Goal: Task Accomplishment & Management: Manage account settings

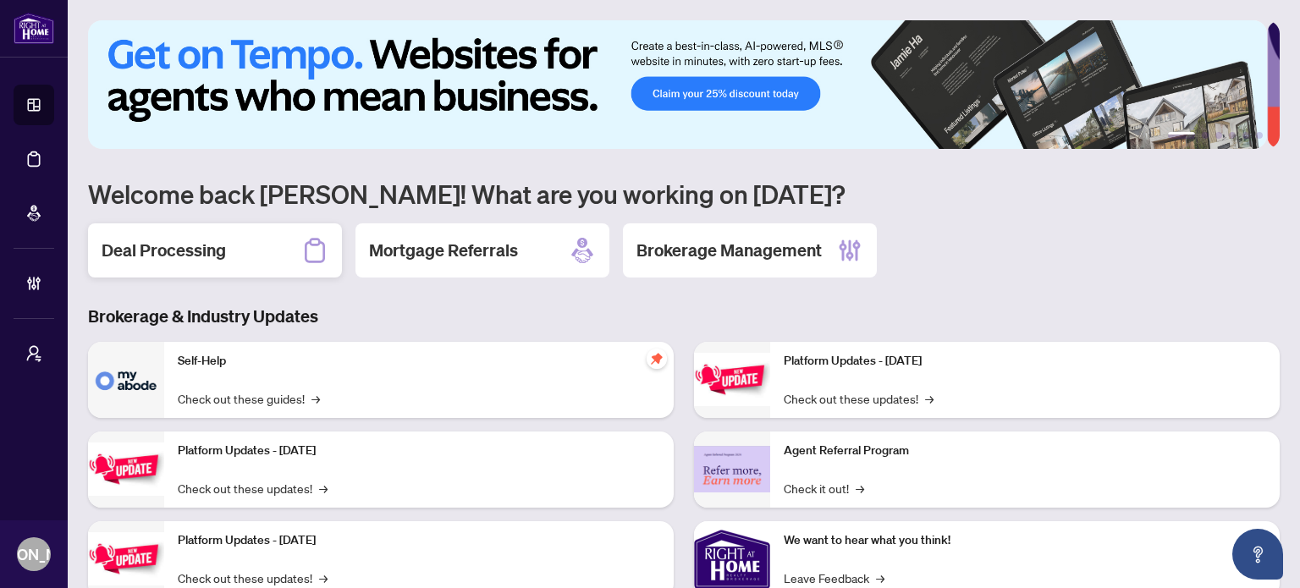
click at [196, 255] on h2 "Deal Processing" at bounding box center [164, 251] width 124 height 24
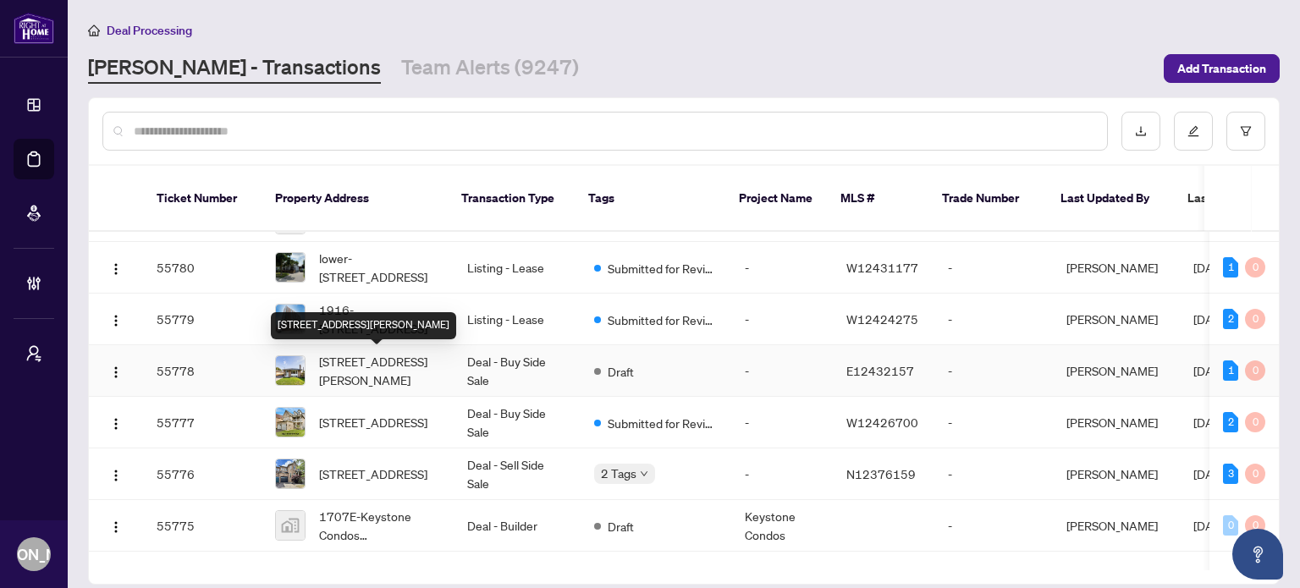
scroll to position [254, 0]
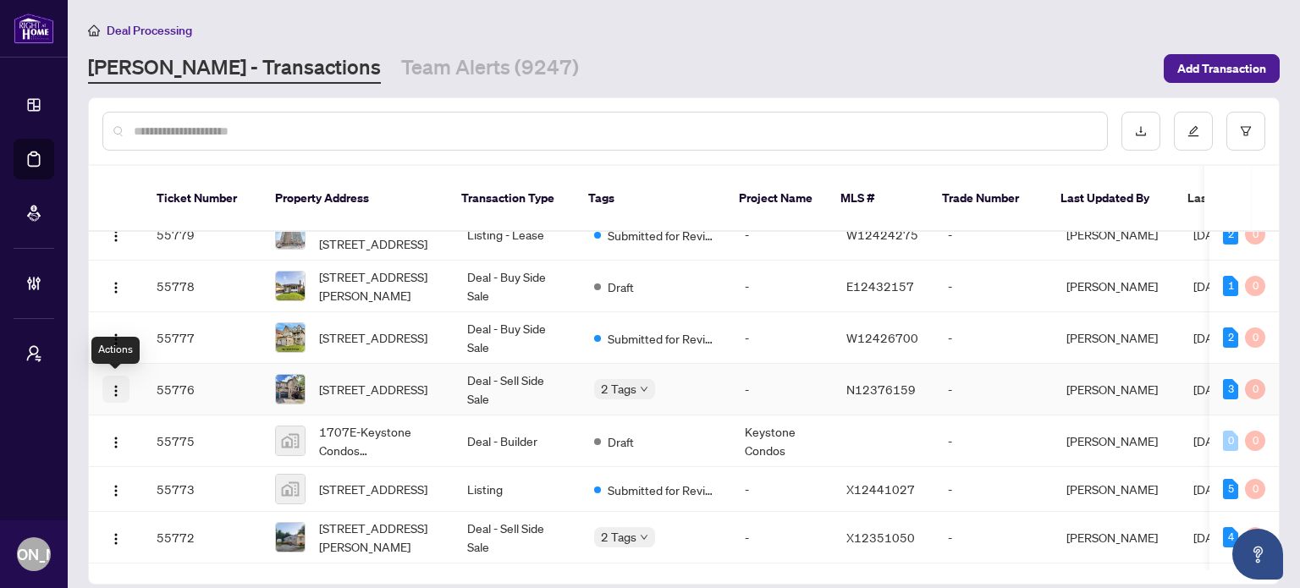
click at [114, 393] on img "button" at bounding box center [116, 391] width 14 height 14
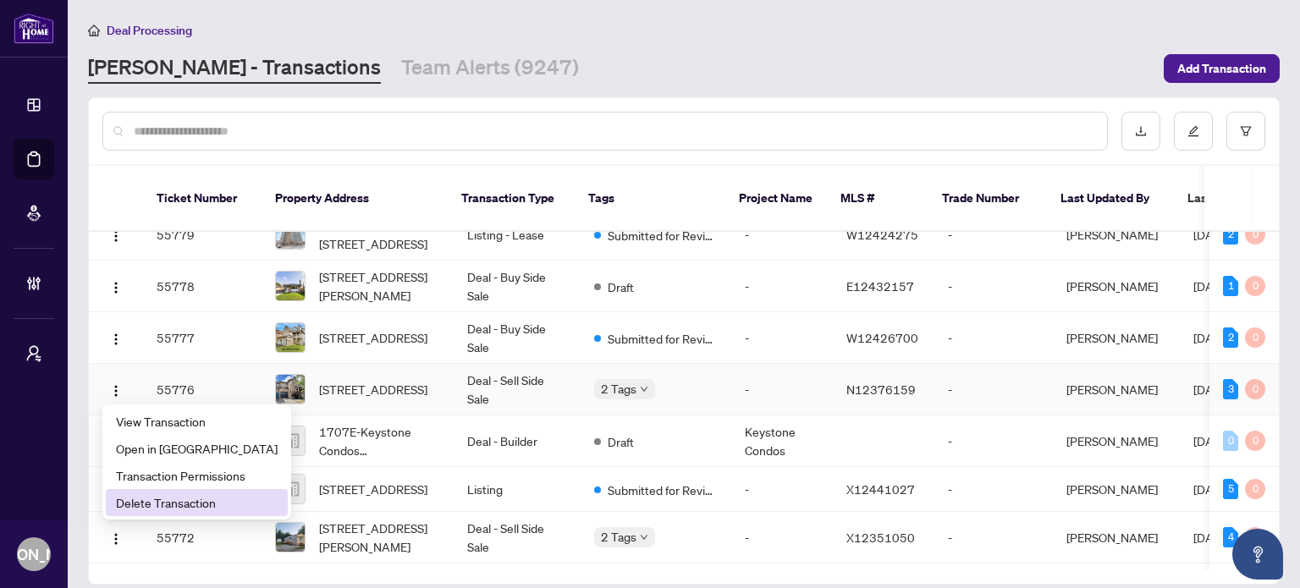
click at [166, 502] on span "Delete Transaction" at bounding box center [197, 503] width 162 height 19
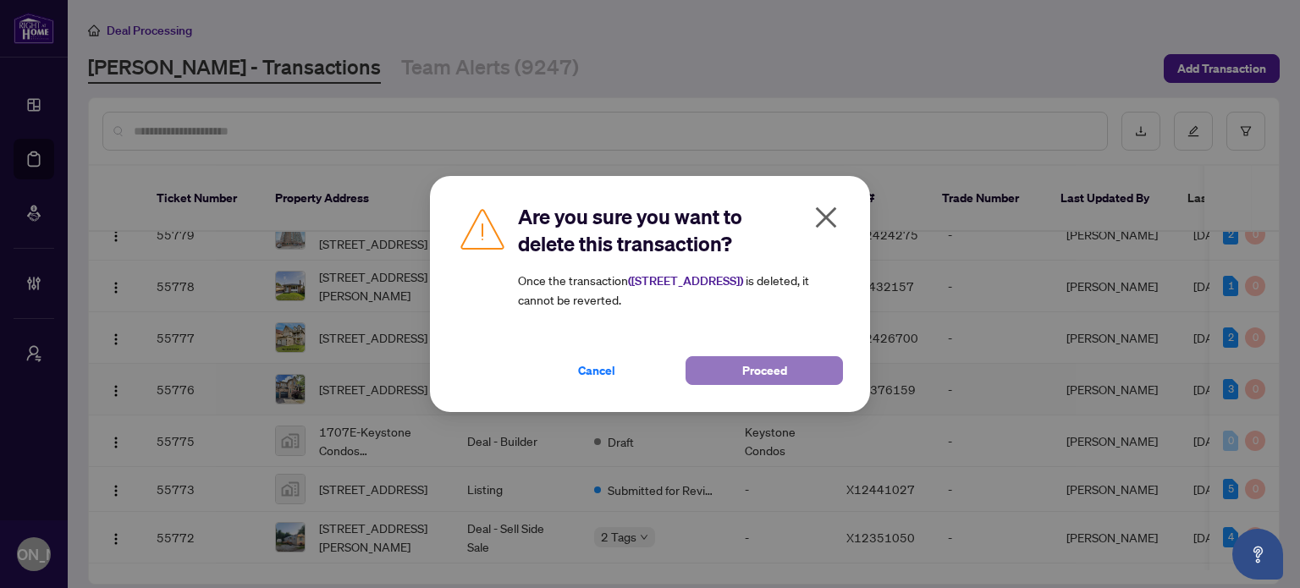
click at [736, 366] on button "Proceed" at bounding box center [764, 370] width 157 height 29
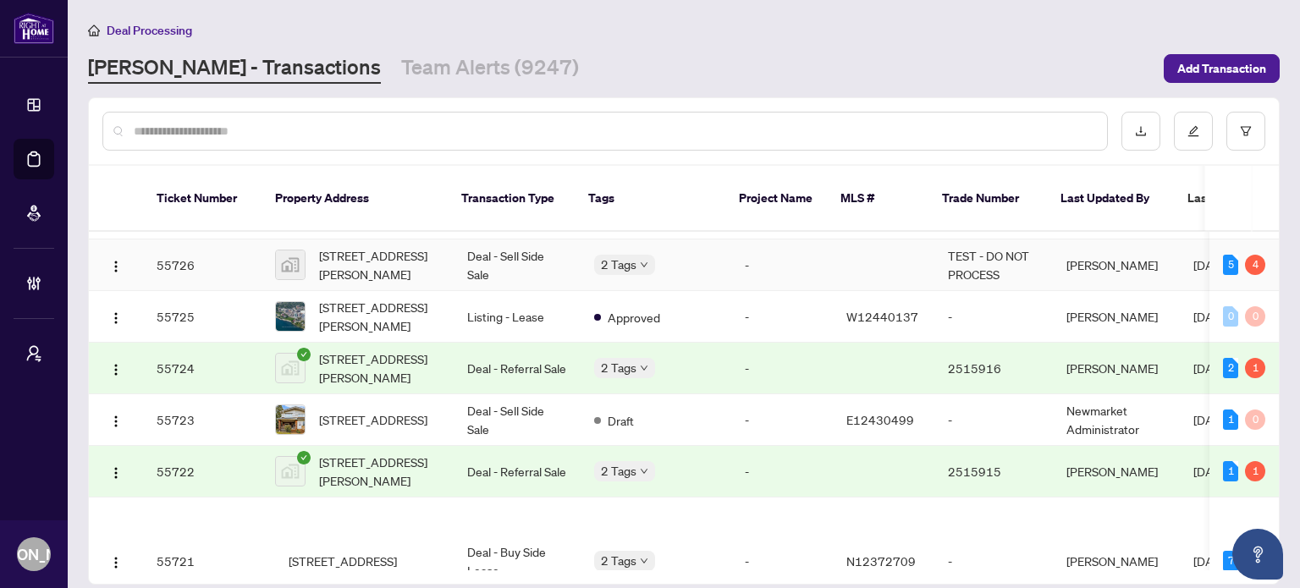
scroll to position [2415, 0]
click at [111, 273] on img "button" at bounding box center [116, 267] width 14 height 14
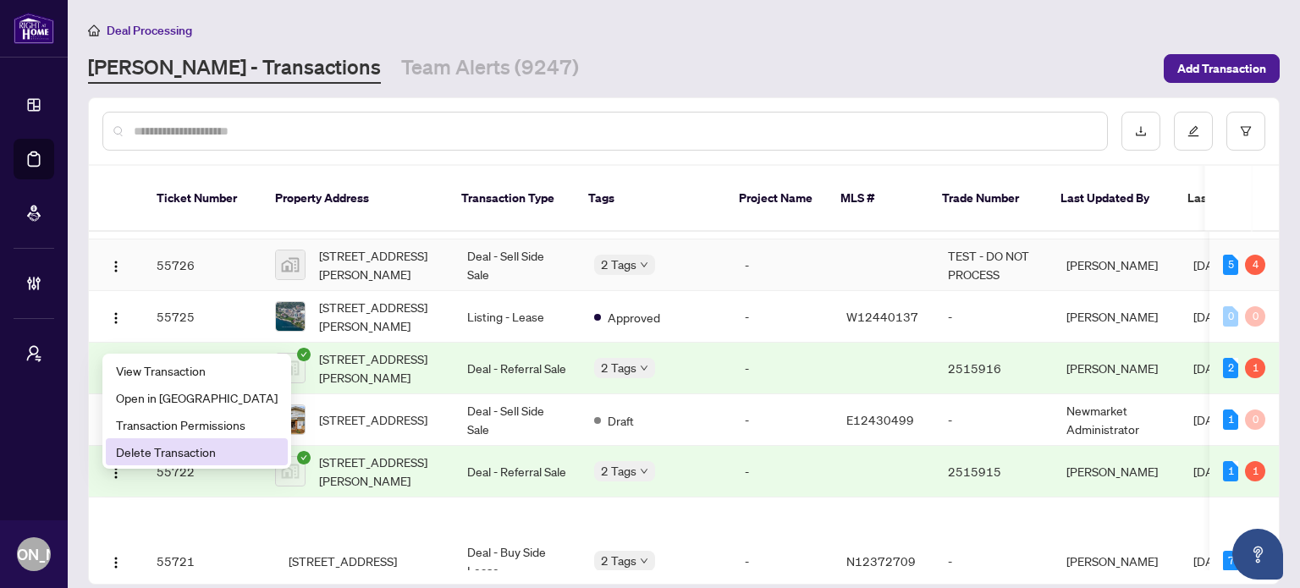
click at [166, 456] on span "Delete Transaction" at bounding box center [197, 452] width 162 height 19
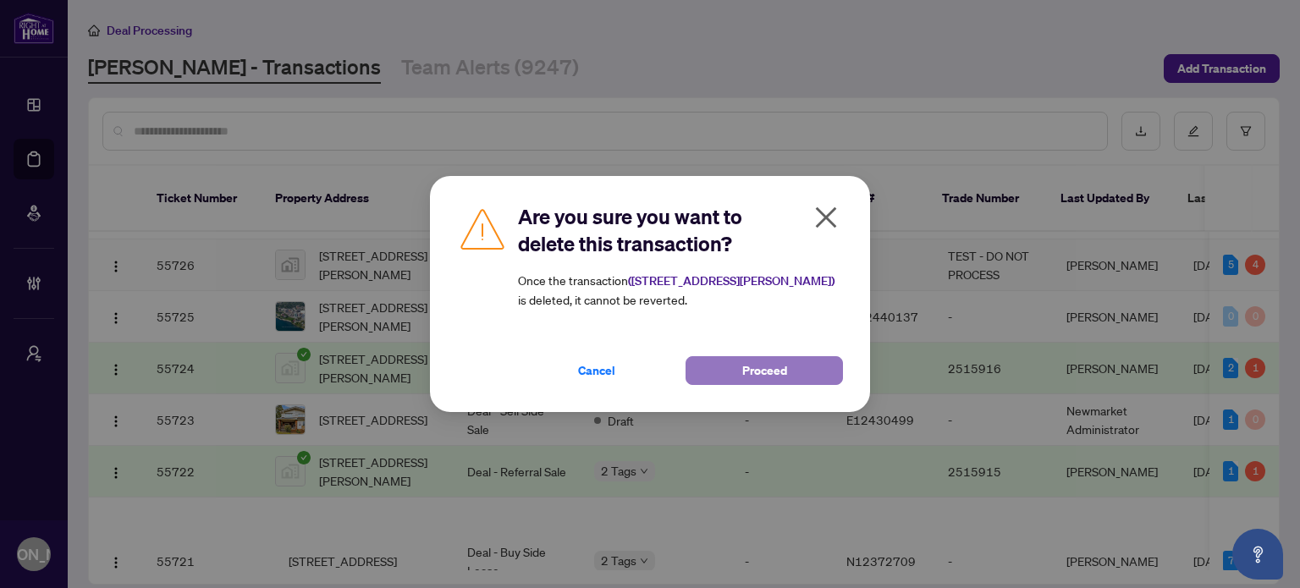
click at [715, 367] on button "Proceed" at bounding box center [764, 370] width 157 height 29
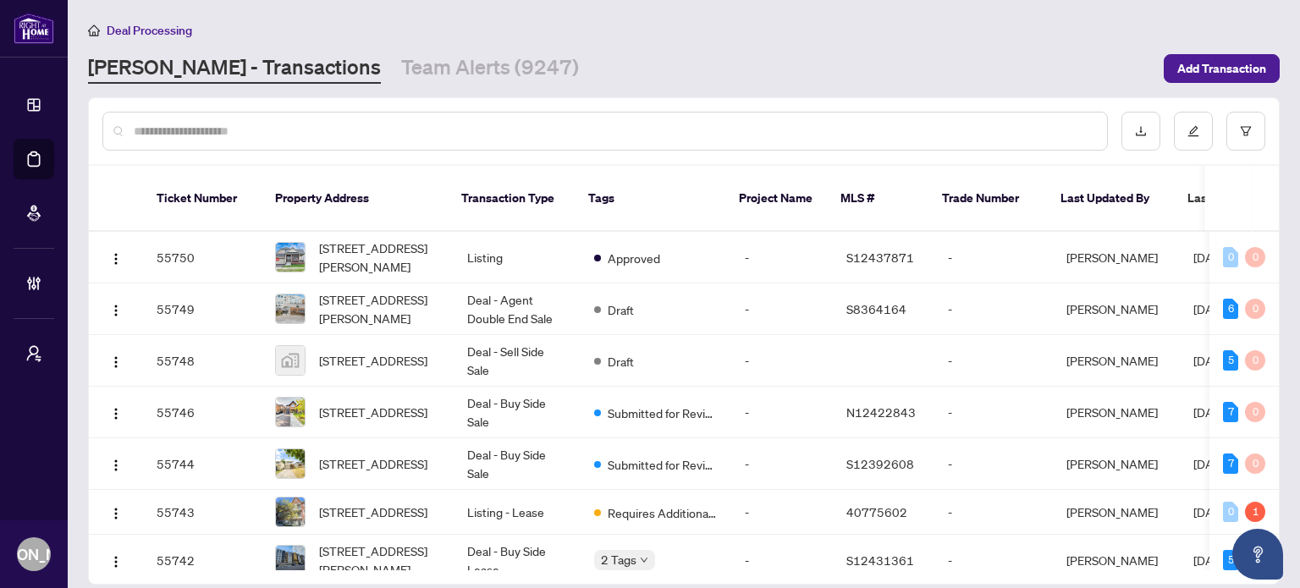
scroll to position [806, 0]
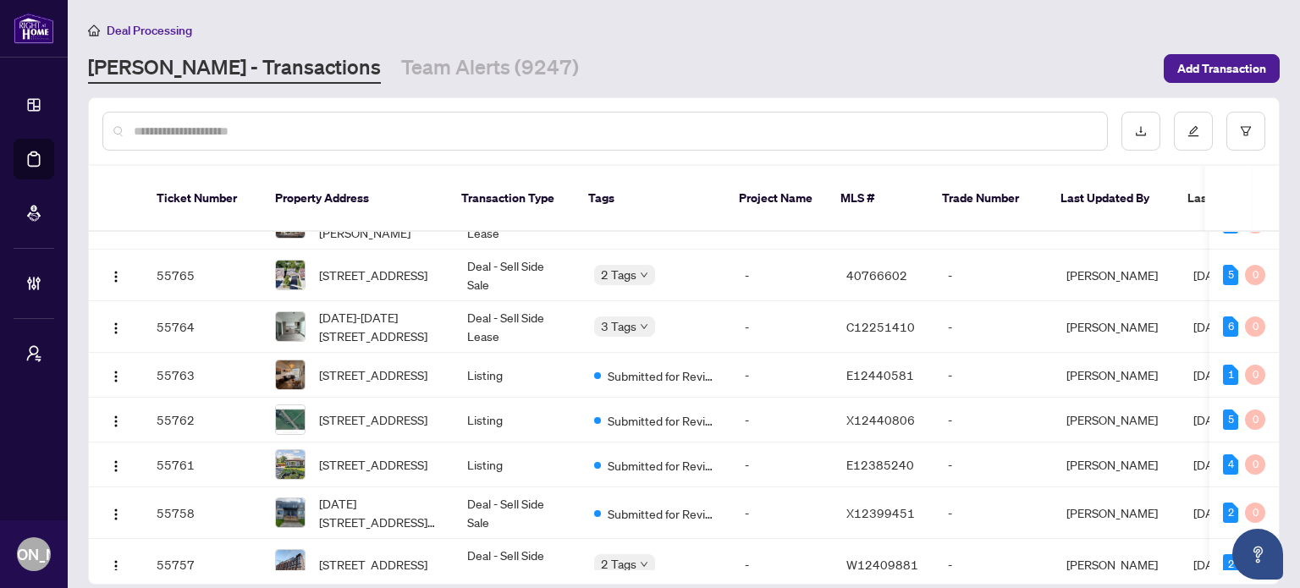
click at [588, 43] on div "Deal Processing RAHR - Transactions Team Alerts (9247) Add Transaction" at bounding box center [684, 51] width 1192 height 63
click at [1111, 50] on div "Deal Processing RAHR - Transactions Team Alerts (9247) Add Transaction" at bounding box center [684, 51] width 1192 height 63
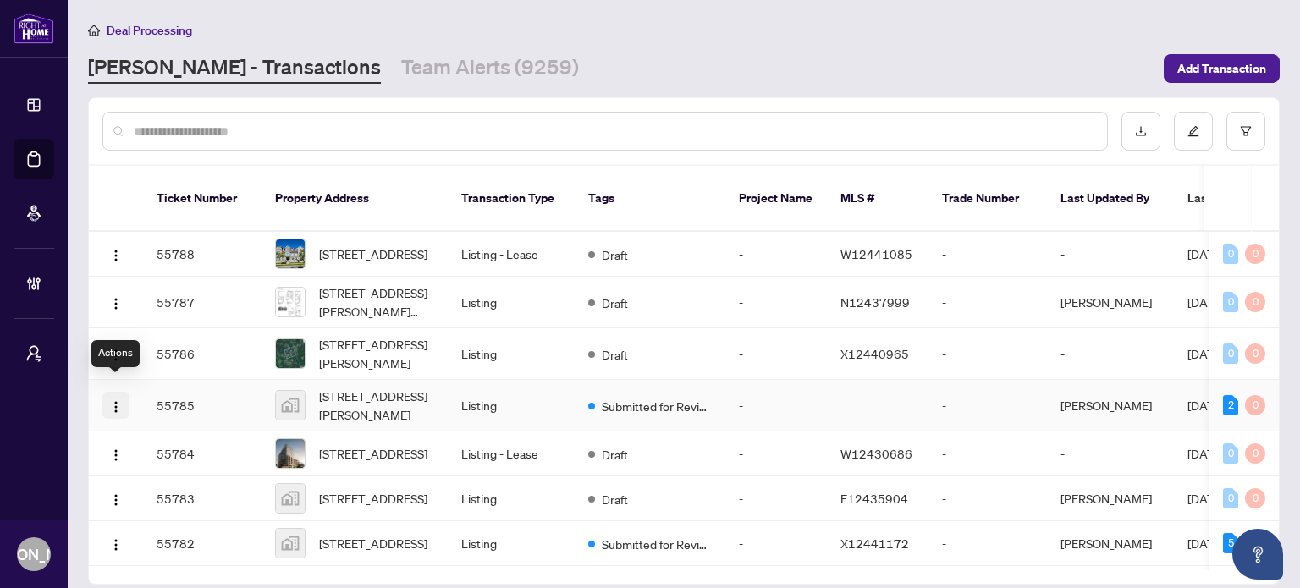
click at [111, 400] on img "button" at bounding box center [116, 407] width 14 height 14
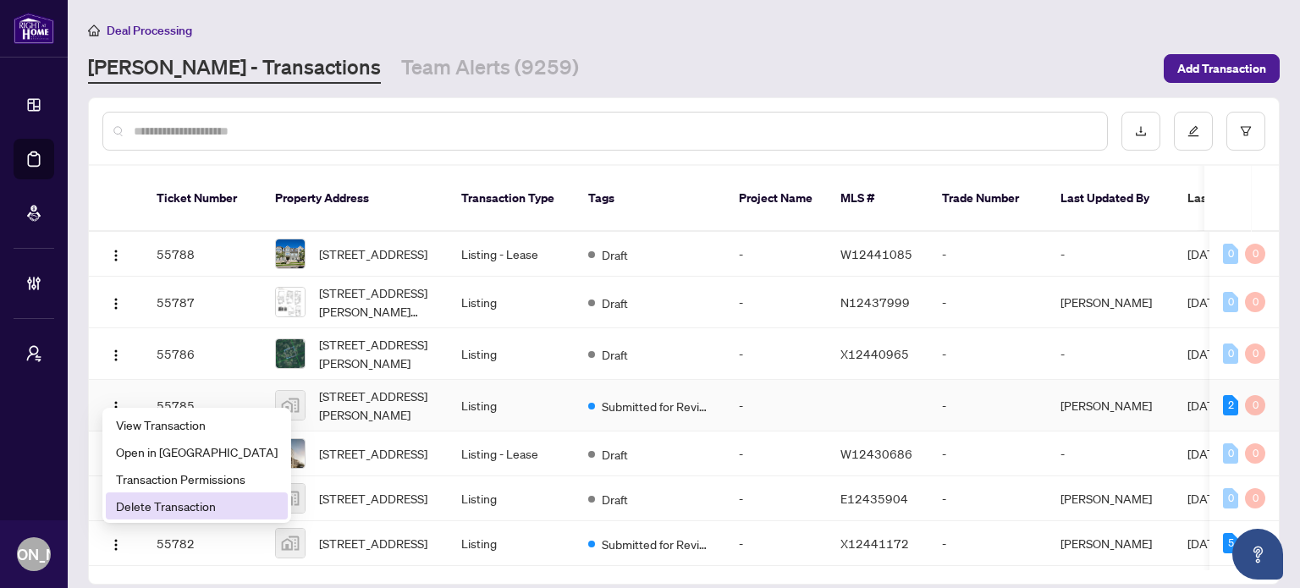
click at [196, 510] on span "Delete Transaction" at bounding box center [197, 506] width 162 height 19
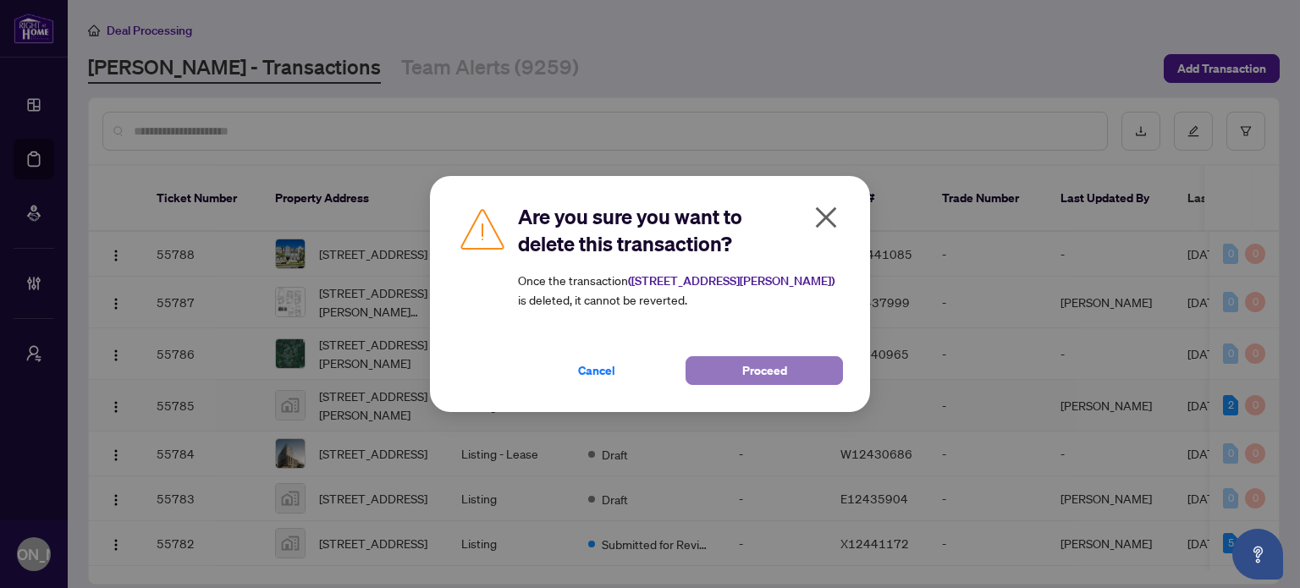
click at [762, 373] on span "Proceed" at bounding box center [765, 370] width 45 height 27
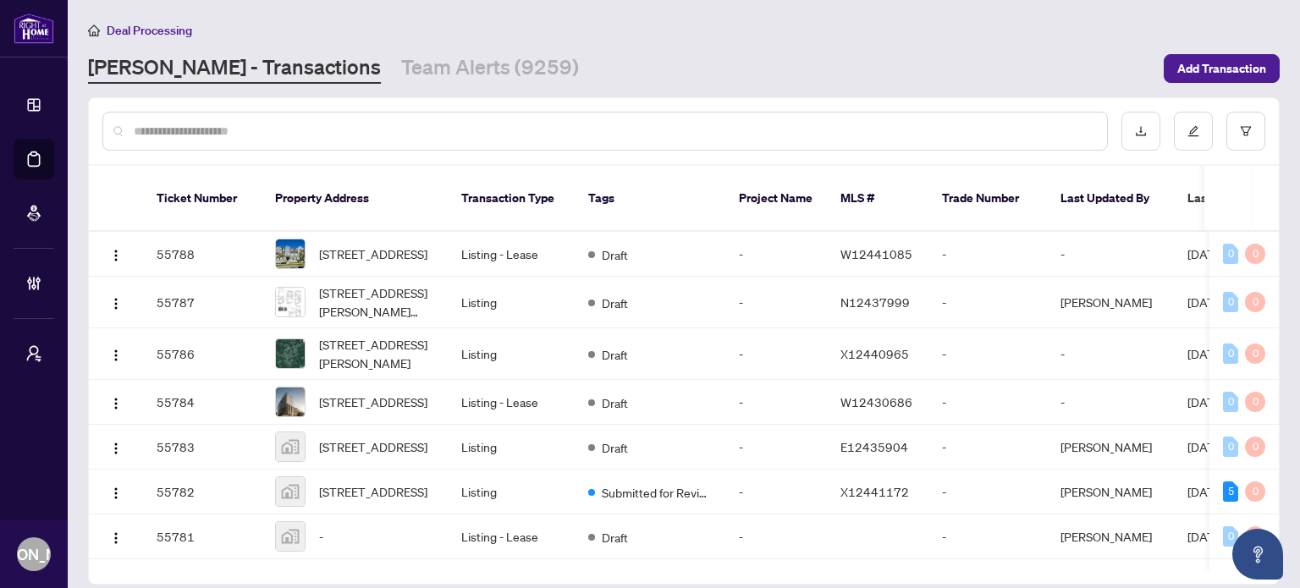
click at [1127, 21] on div "Deal Processing" at bounding box center [684, 29] width 1192 height 19
